Goal: Information Seeking & Learning: Learn about a topic

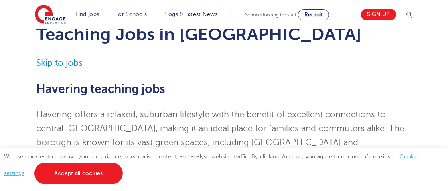
scroll to position [39, 0]
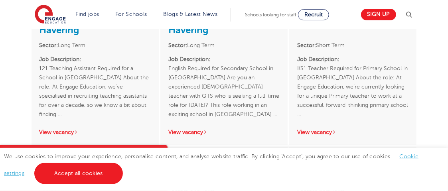
scroll to position [1520, 0]
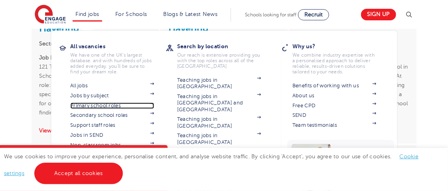
click at [111, 107] on link "Primary school roles" at bounding box center [112, 105] width 84 height 6
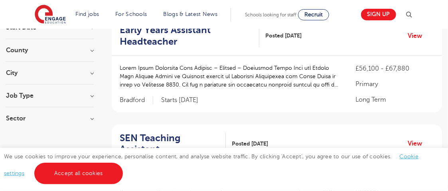
scroll to position [104, 0]
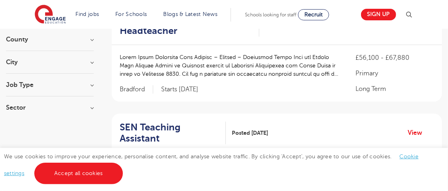
drag, startPoint x: 95, startPoint y: 85, endPoint x: 88, endPoint y: 84, distance: 6.8
click at [88, 84] on h3 "Job Type" at bounding box center [50, 85] width 88 height 6
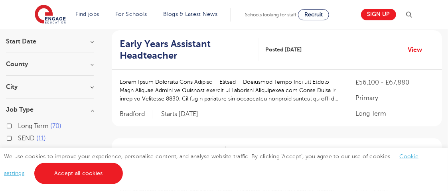
scroll to position [79, 0]
